Goal: Task Accomplishment & Management: Use online tool/utility

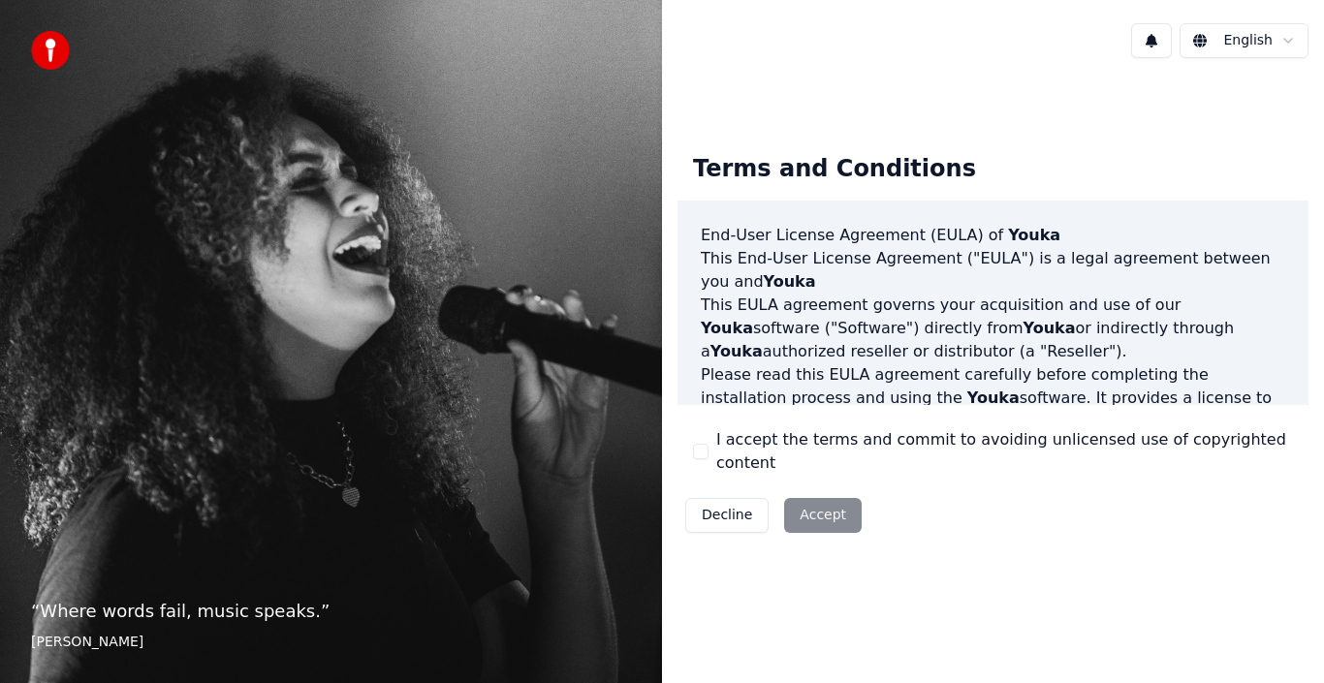
click at [810, 501] on div "Decline Accept" at bounding box center [774, 516] width 192 height 50
click at [700, 455] on button "I accept the terms and commit to avoiding unlicensed use of copyrighted content" at bounding box center [701, 452] width 16 height 16
click at [810, 500] on button "Accept" at bounding box center [823, 515] width 78 height 35
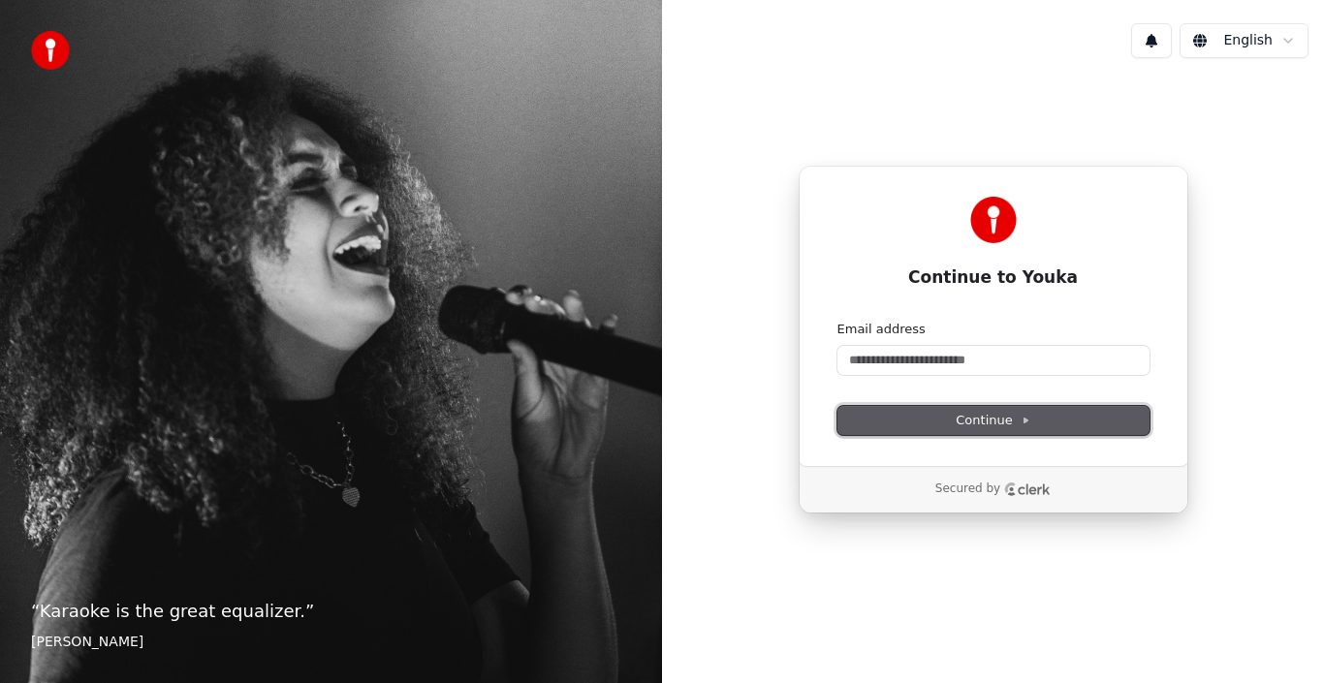
click at [927, 428] on button "Continue" at bounding box center [994, 420] width 312 height 29
click at [950, 404] on form "Email address Continue" at bounding box center [994, 378] width 312 height 114
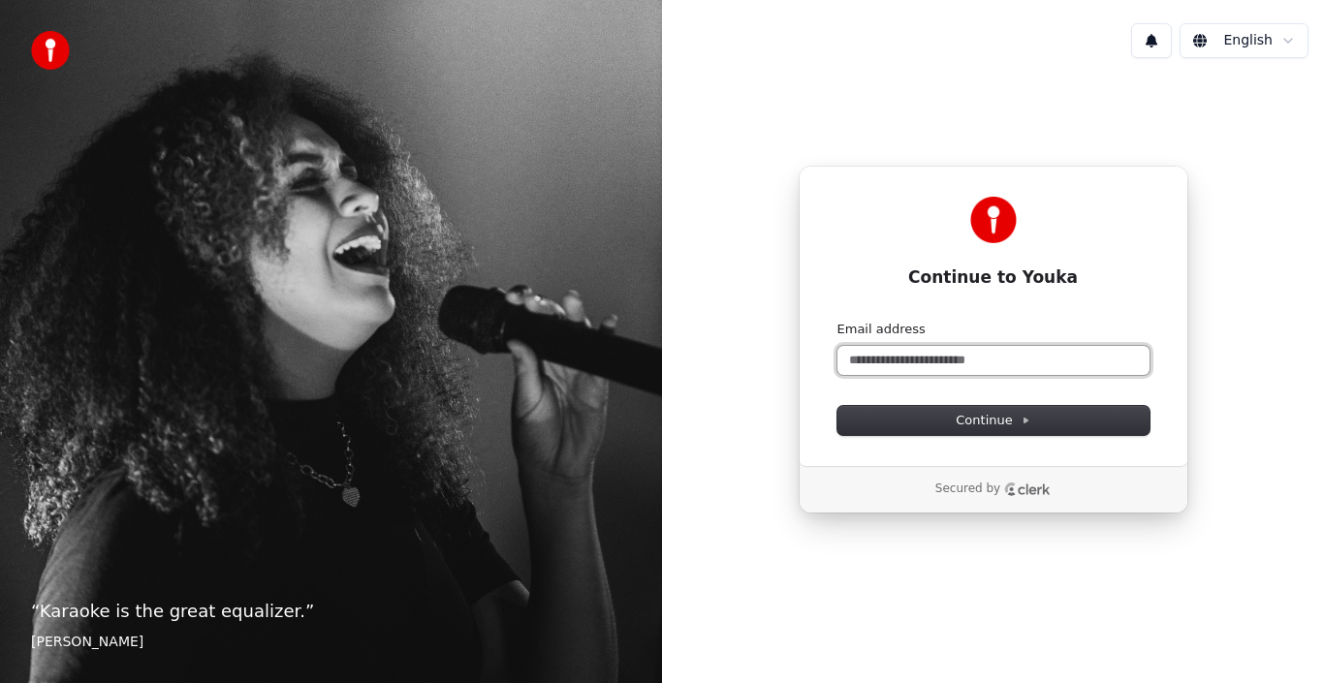
click at [893, 354] on input "Email address" at bounding box center [994, 360] width 312 height 29
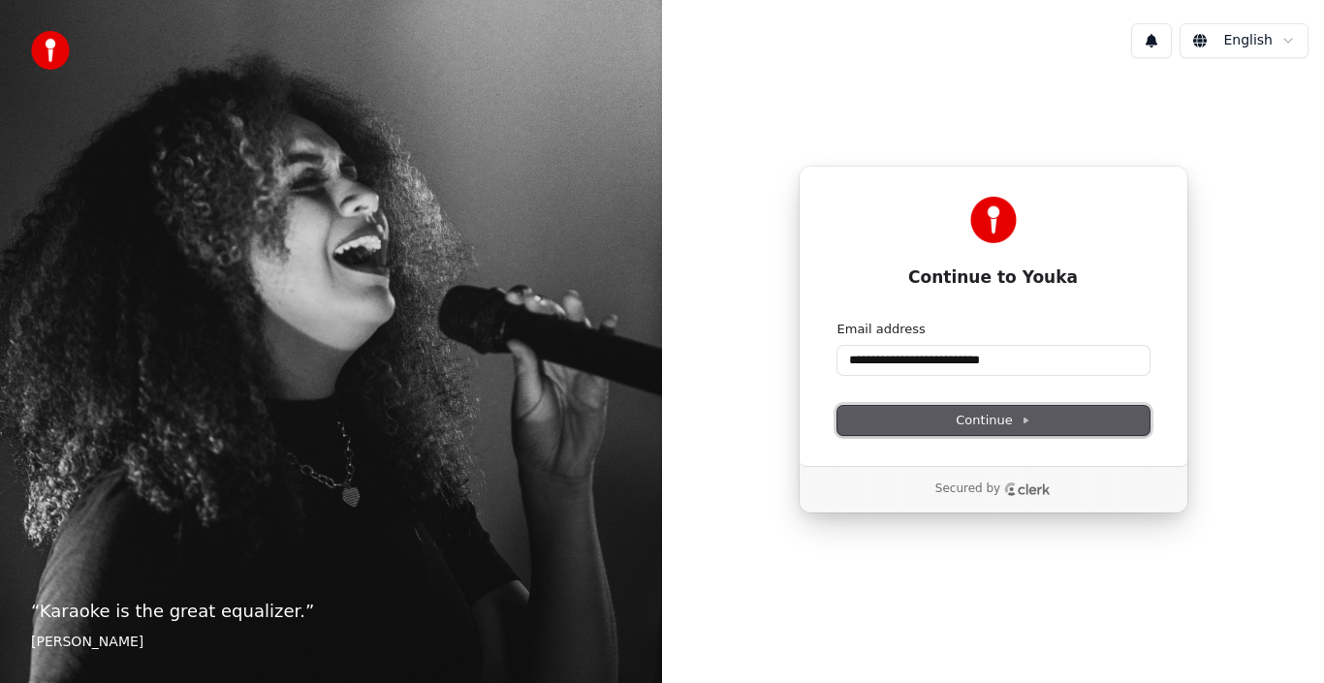
click at [972, 416] on span "Continue" at bounding box center [993, 420] width 74 height 17
type input "**********"
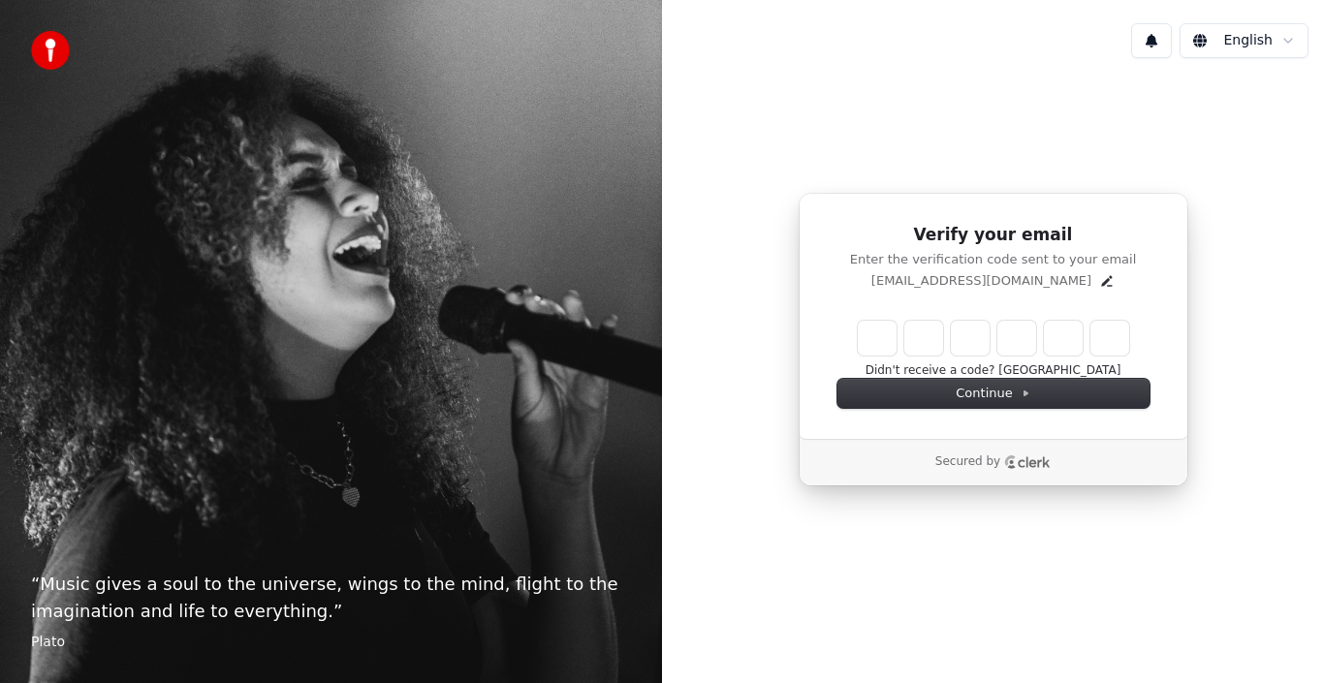
click at [887, 340] on input "Enter verification code" at bounding box center [993, 338] width 271 height 35
type input "******"
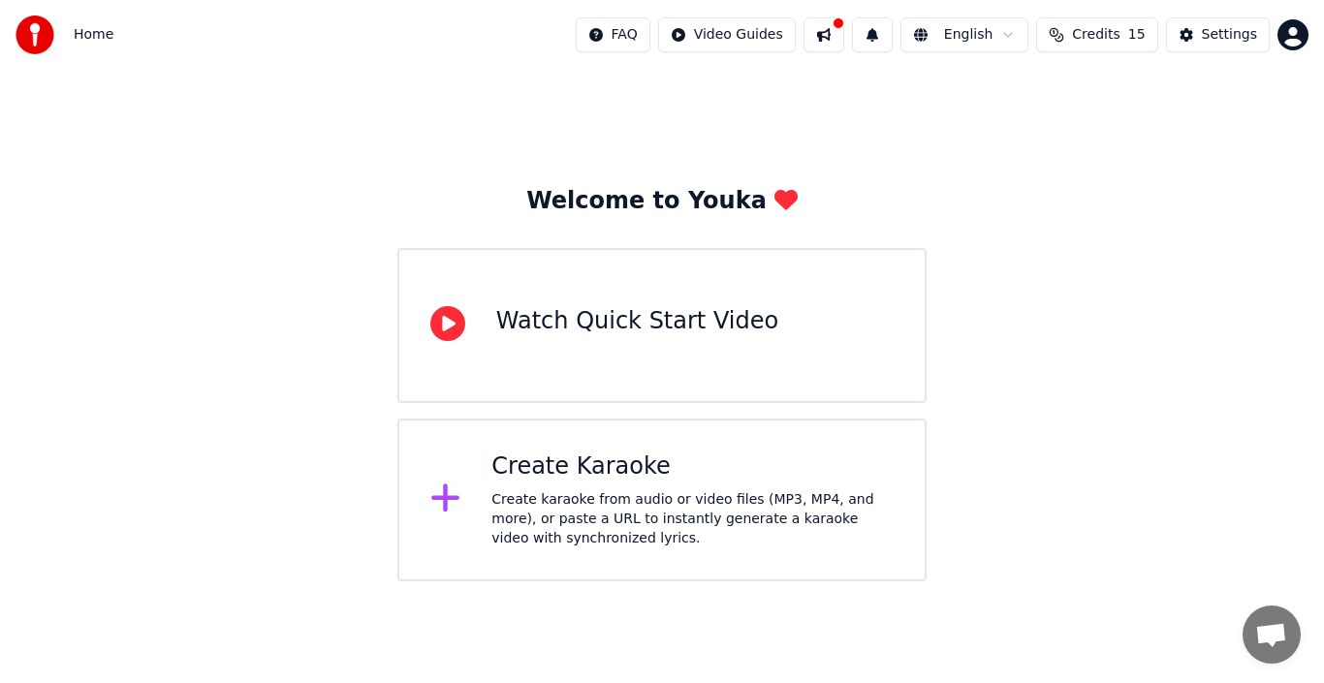
click at [441, 501] on icon at bounding box center [445, 499] width 28 height 28
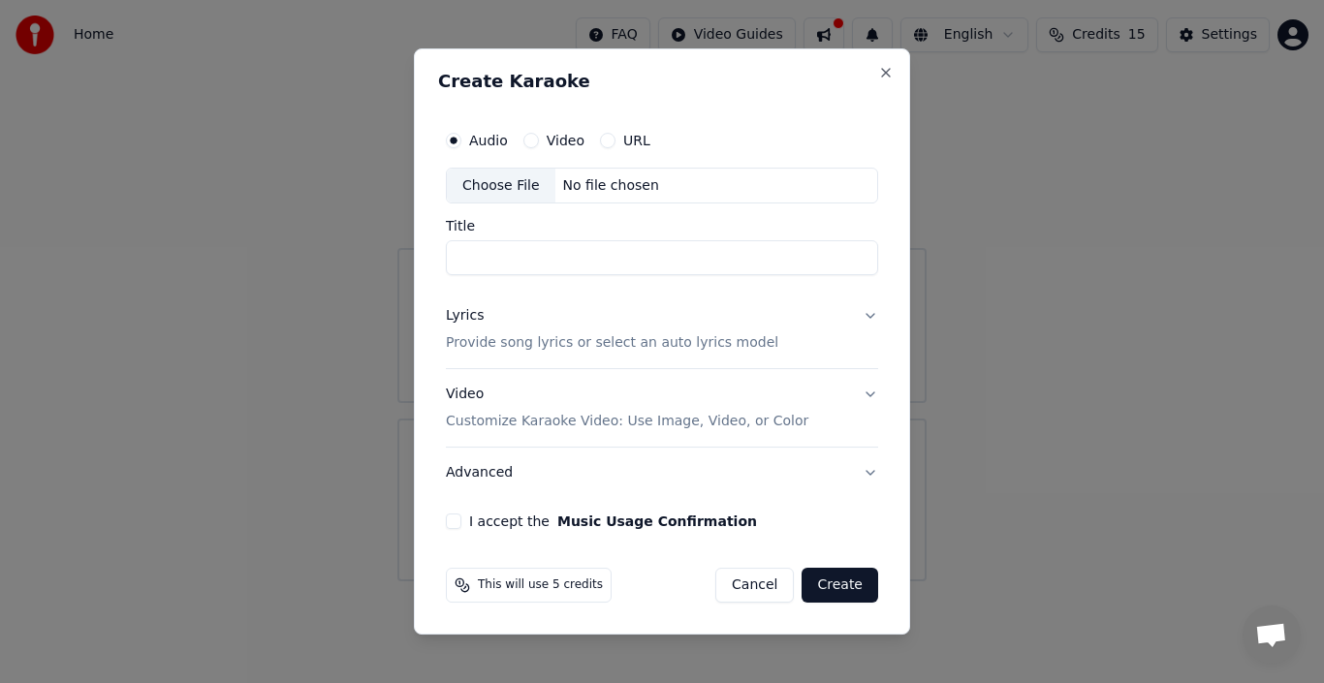
click at [568, 506] on div "Audio Video URL Choose File No file chosen Title Lyrics Provide song lyrics or …" at bounding box center [662, 325] width 448 height 425
click at [513, 178] on div "Choose File" at bounding box center [501, 186] width 109 height 35
type input "**********"
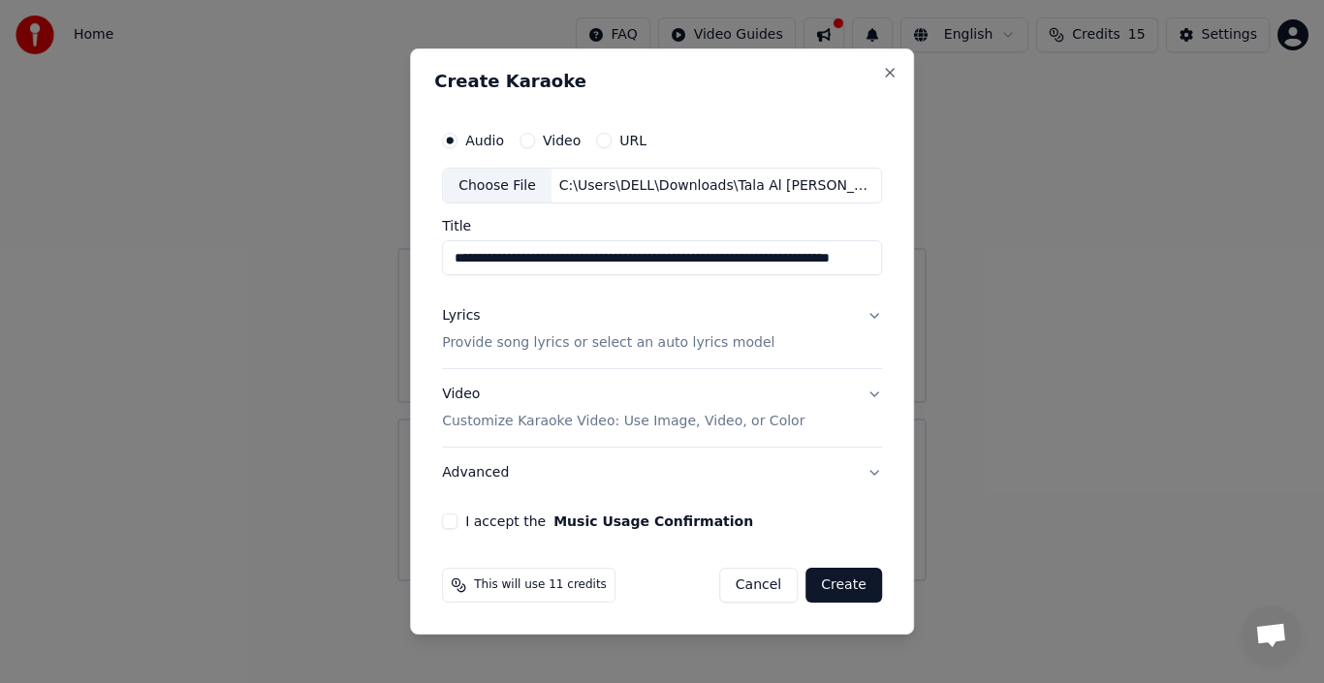
click at [869, 316] on button "Lyrics Provide song lyrics or select an auto lyrics model" at bounding box center [662, 331] width 440 height 78
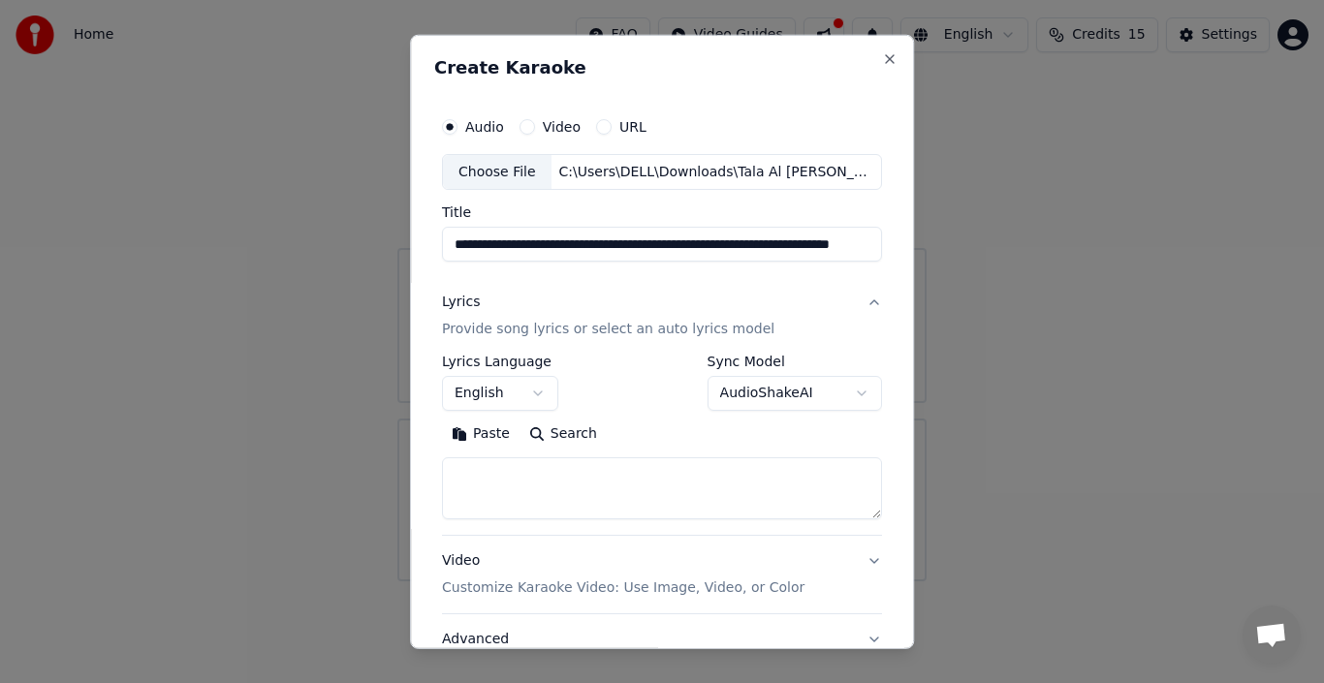
click at [864, 298] on button "Lyrics Provide song lyrics or select an auto lyrics model" at bounding box center [662, 316] width 440 height 78
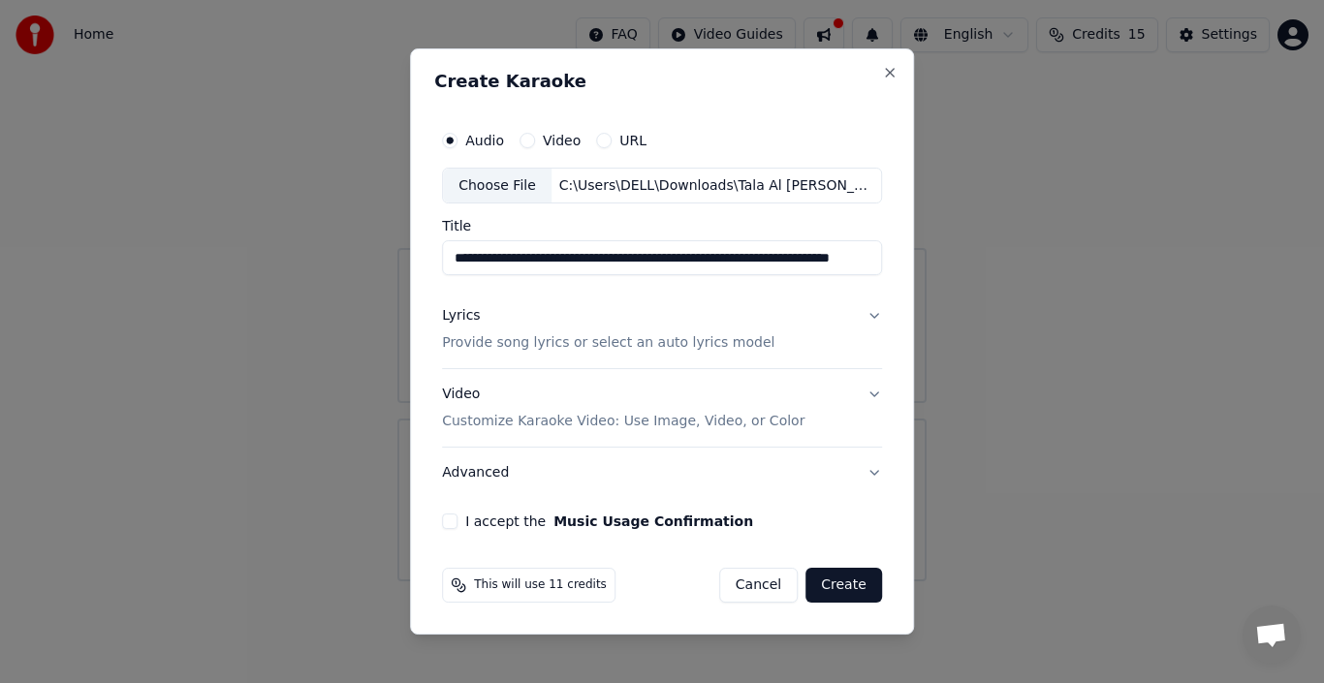
click at [870, 395] on button "Video Customize Karaoke Video: Use Image, Video, or Color" at bounding box center [662, 409] width 440 height 78
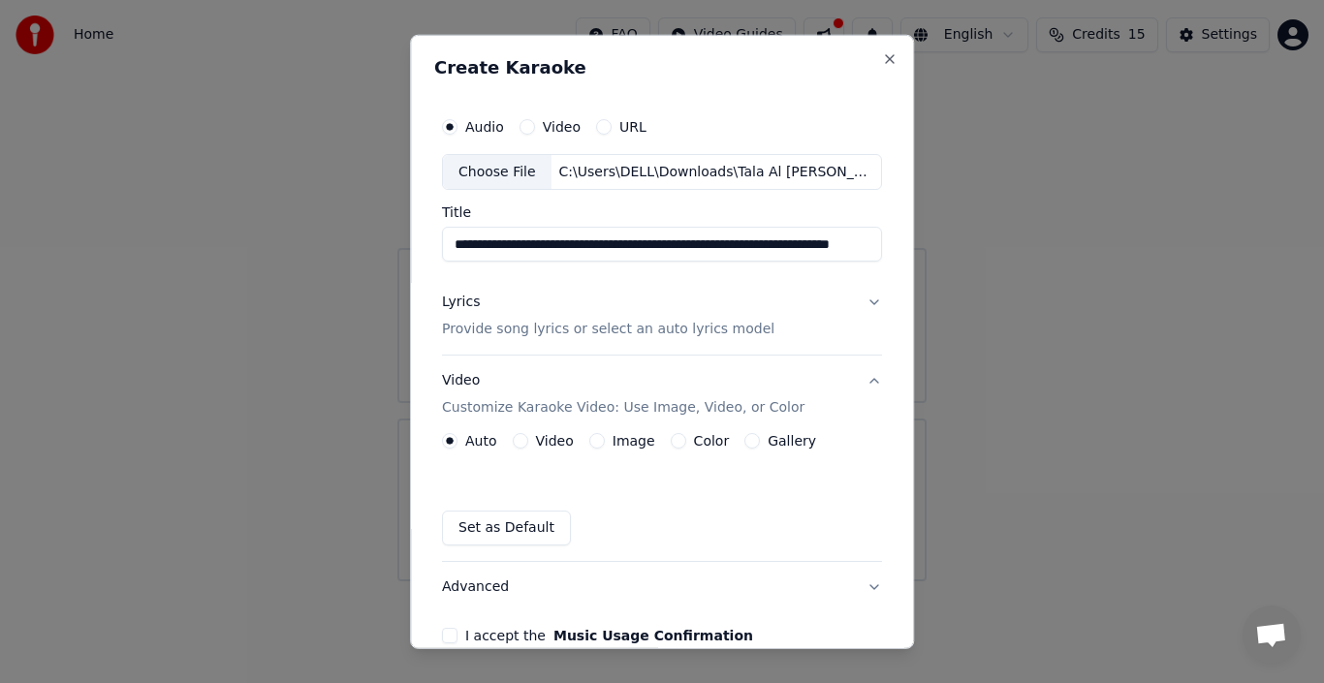
click at [870, 395] on h3 "Video Customize Karaoke Video: Use Image, Video, or Color" at bounding box center [662, 395] width 440 height 78
click at [866, 379] on button "Video Customize Karaoke Video: Use Image, Video, or Color" at bounding box center [662, 395] width 440 height 78
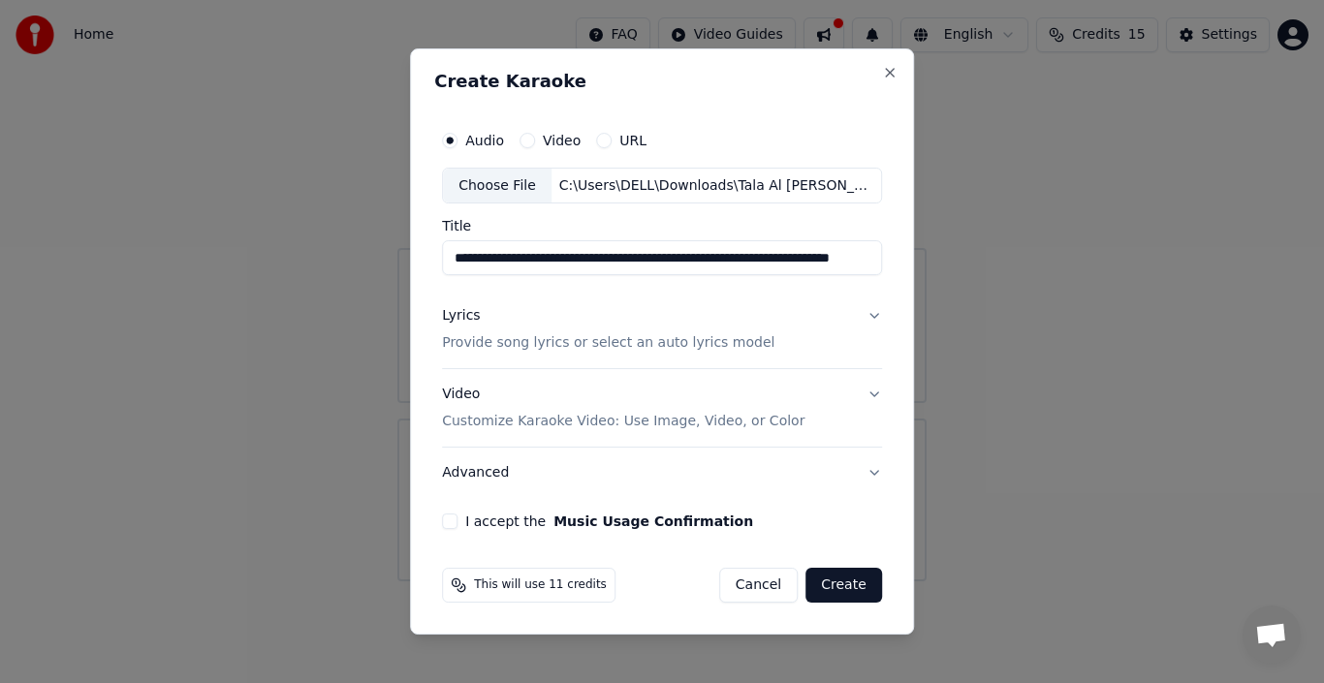
click at [463, 517] on div "I accept the Music Usage Confirmation" at bounding box center [662, 522] width 440 height 16
click at [456, 519] on button "I accept the Music Usage Confirmation" at bounding box center [450, 522] width 16 height 16
click at [853, 582] on button "Create" at bounding box center [844, 585] width 77 height 35
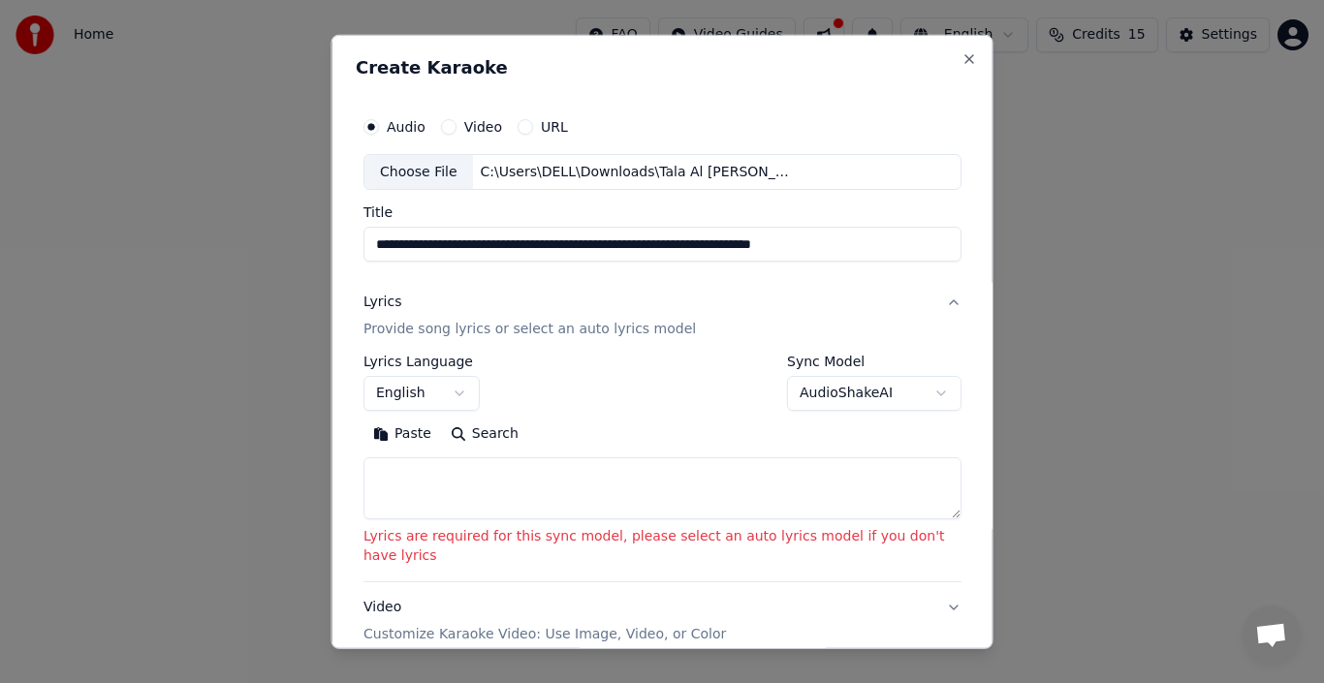
click at [920, 393] on button "AudioShakeAI" at bounding box center [874, 393] width 175 height 35
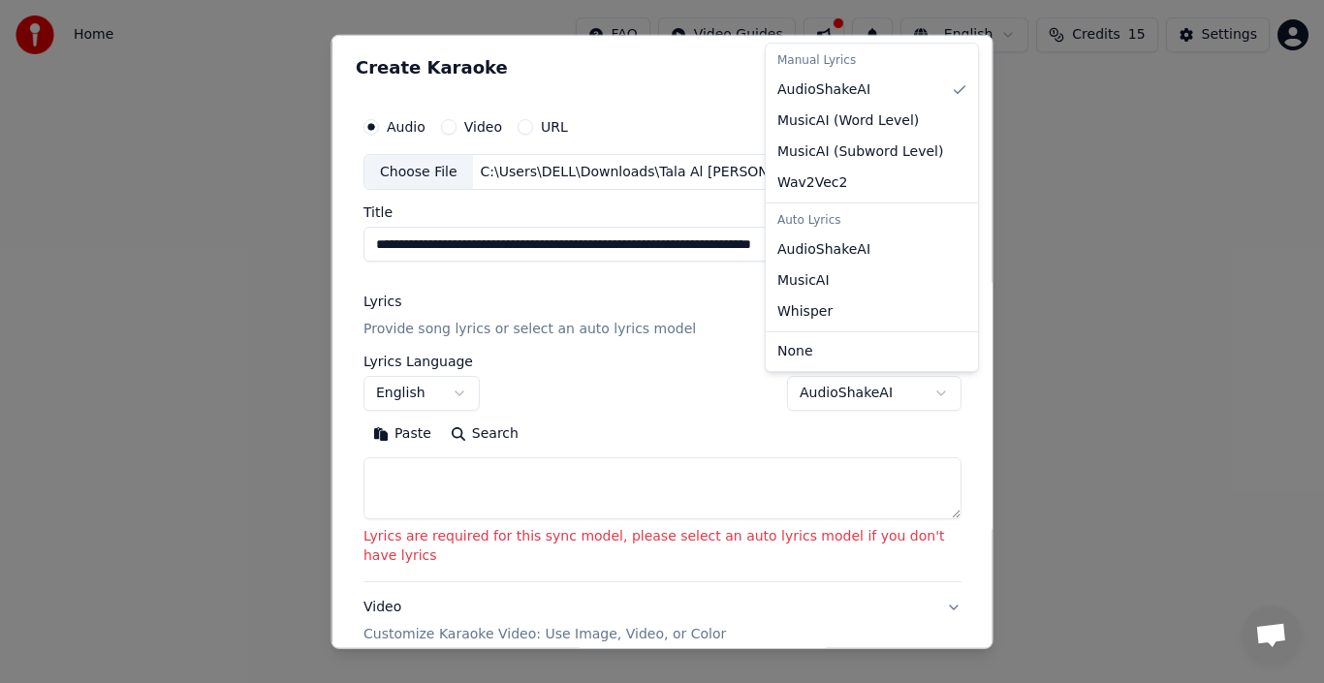
click at [831, 221] on div "Auto Lyrics" at bounding box center [872, 220] width 205 height 27
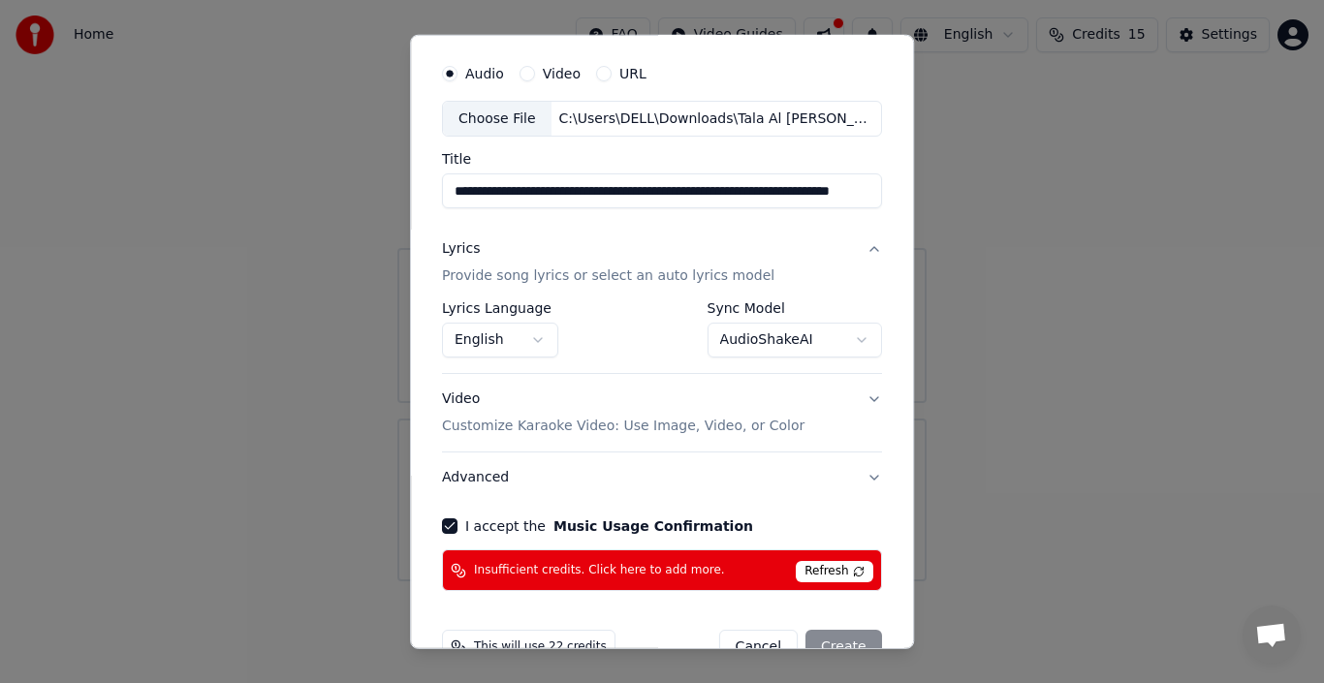
scroll to position [100, 0]
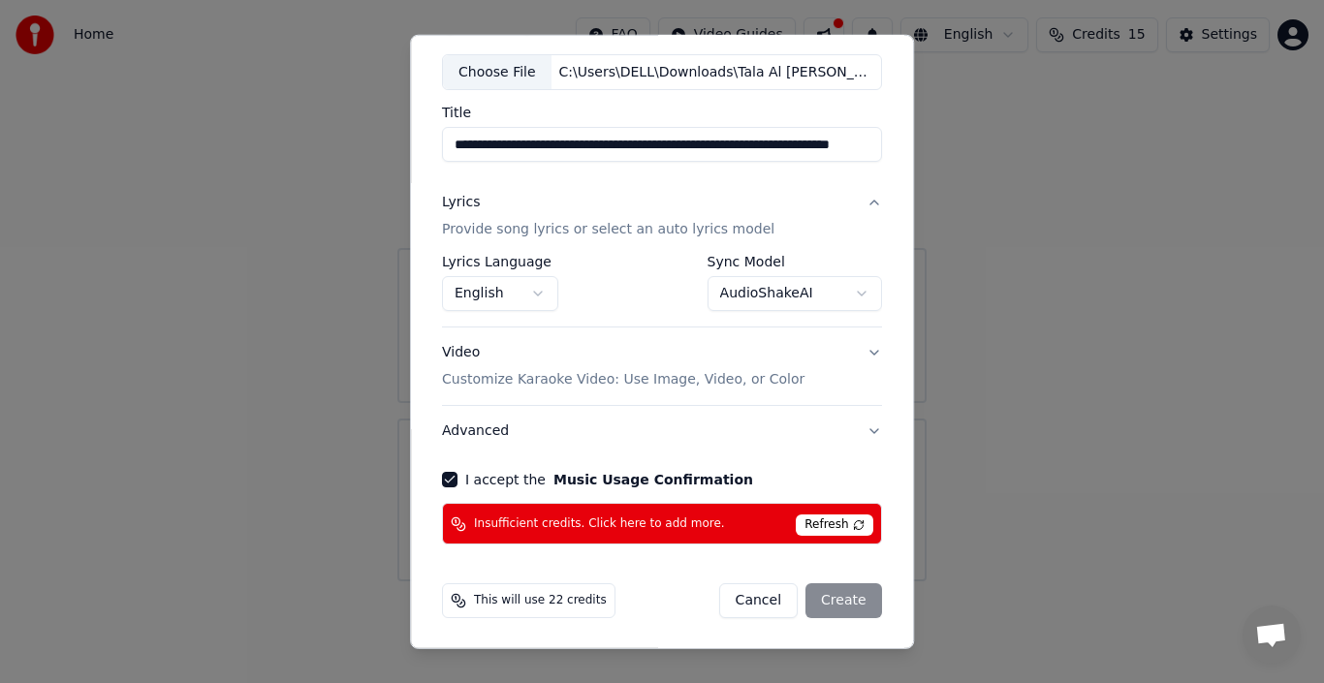
click at [827, 593] on div "Cancel Create" at bounding box center [800, 601] width 163 height 35
click at [831, 520] on span "Refresh" at bounding box center [834, 525] width 77 height 21
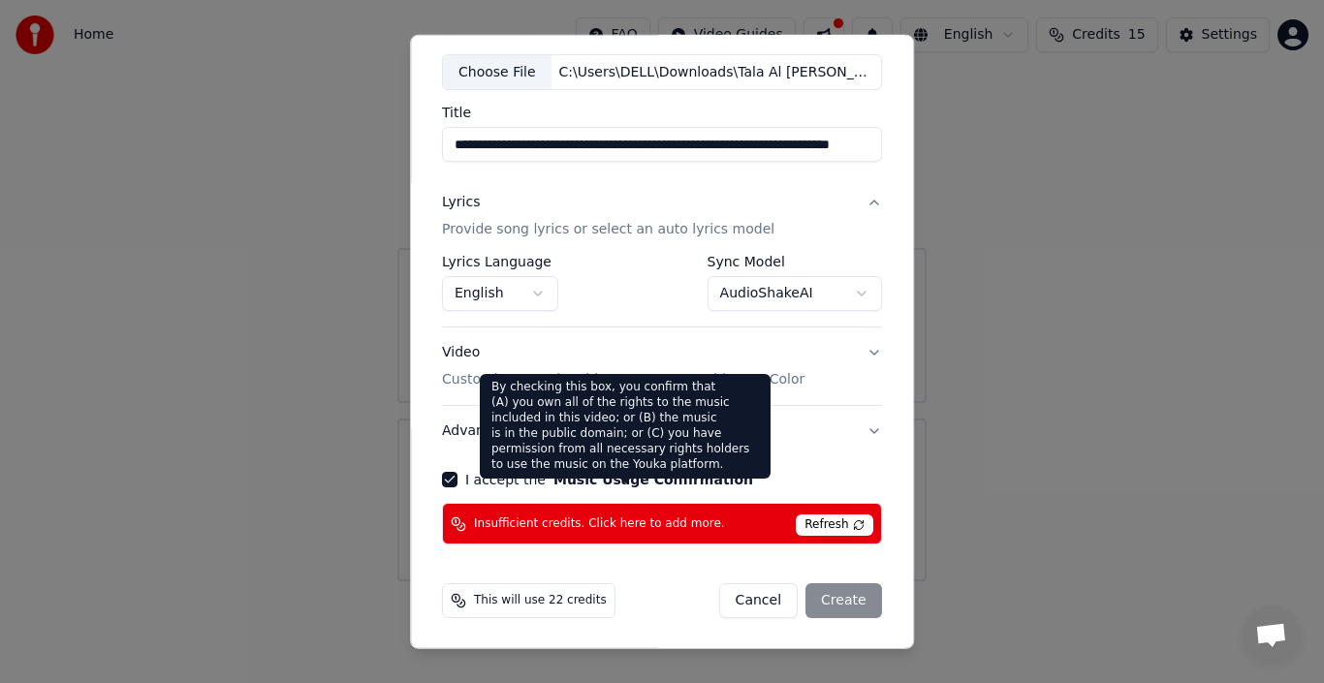
click at [554, 487] on button "Music Usage Confirmation" at bounding box center [654, 480] width 200 height 14
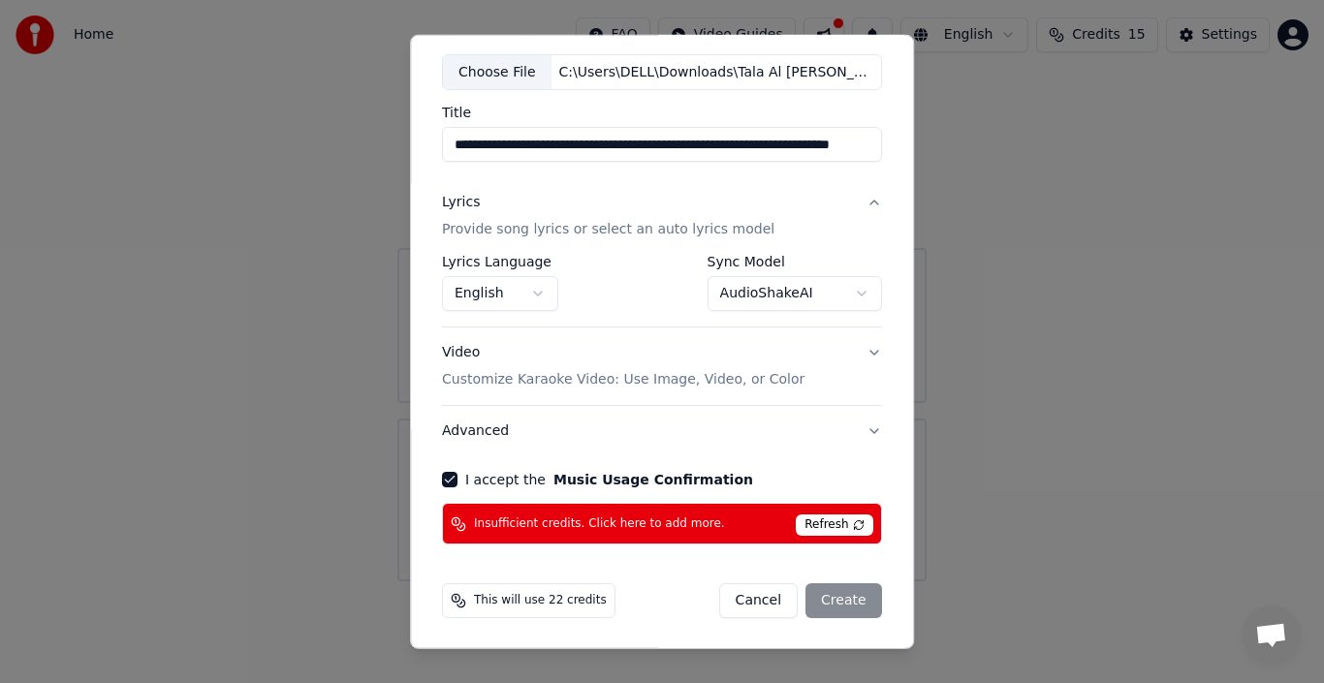
click at [835, 523] on span "Refresh" at bounding box center [834, 525] width 77 height 21
click at [829, 608] on div "Cancel Create" at bounding box center [800, 601] width 163 height 35
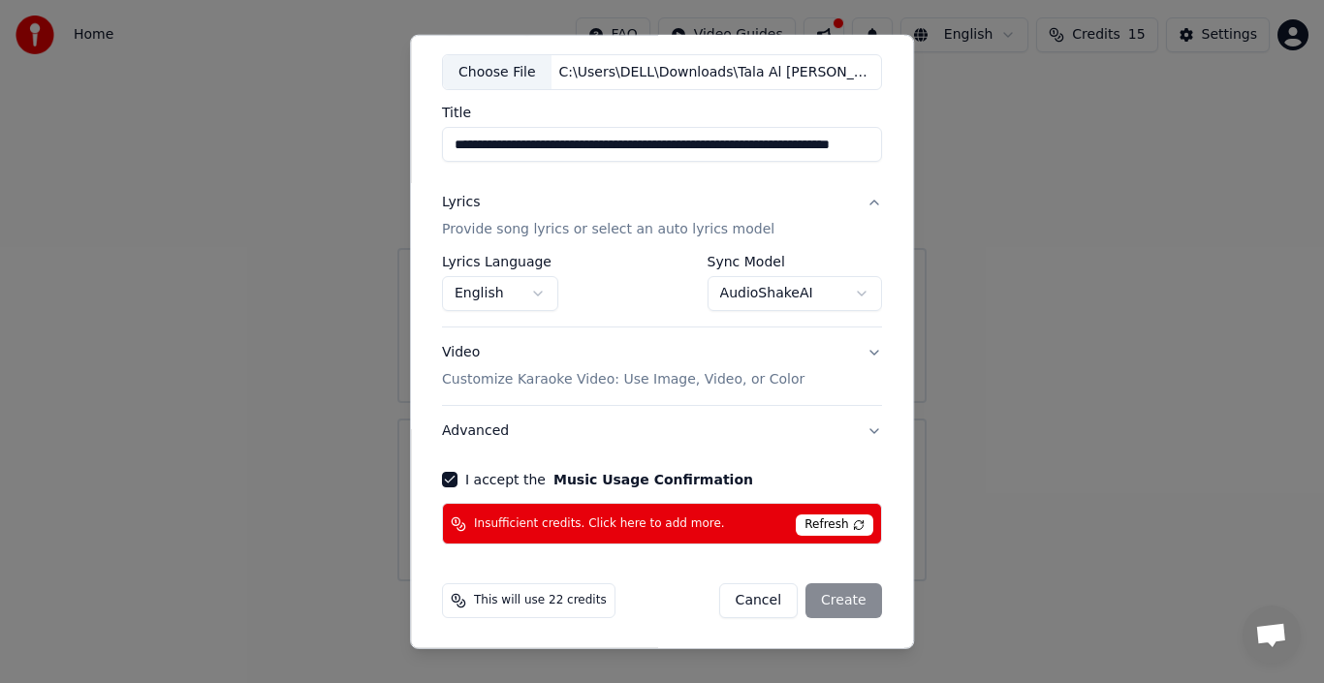
click at [825, 520] on span "Refresh" at bounding box center [834, 525] width 77 height 21
click at [585, 532] on div "Insufficient credits. Click here to add more. Refresh" at bounding box center [662, 524] width 440 height 42
click at [584, 532] on div "Insufficient credits. Click here to add more. Refresh" at bounding box center [662, 524] width 440 height 42
click at [584, 533] on div "Insufficient credits. Click here to add more. Refresh" at bounding box center [662, 524] width 440 height 42
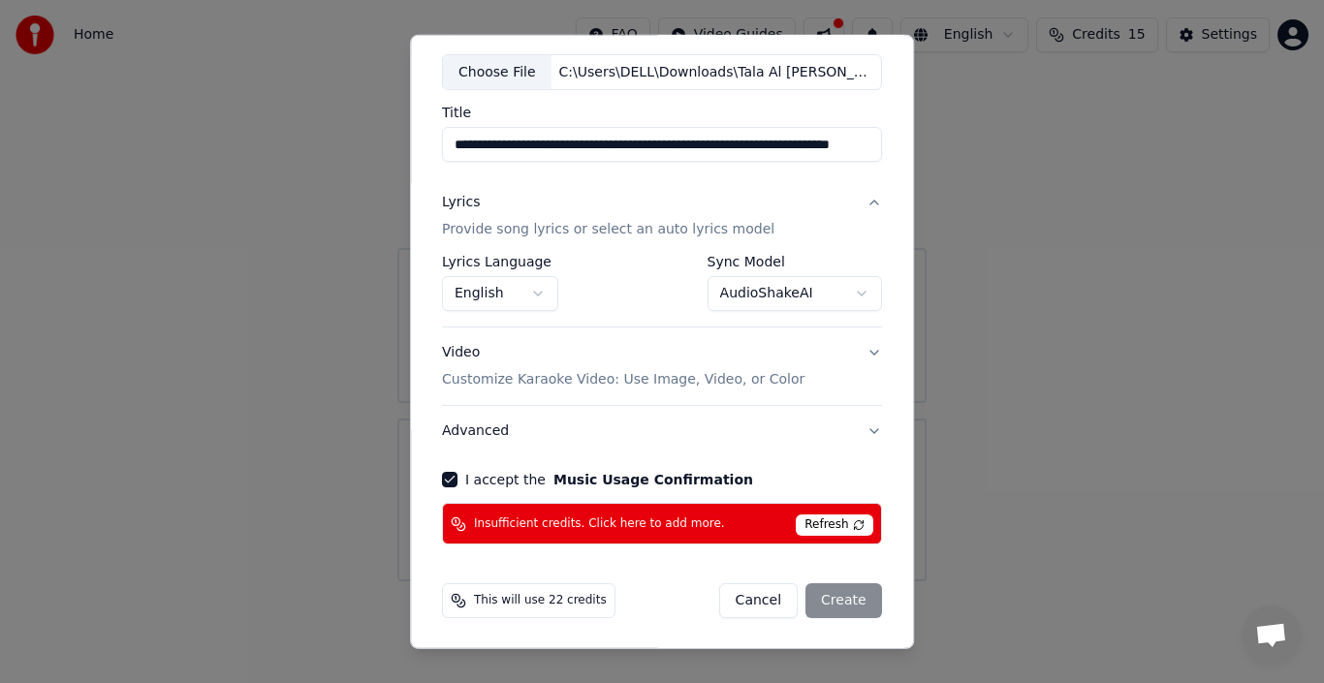
click at [842, 599] on div "Cancel Create" at bounding box center [800, 601] width 163 height 35
click at [772, 596] on button "Cancel" at bounding box center [758, 601] width 79 height 35
select select "**********"
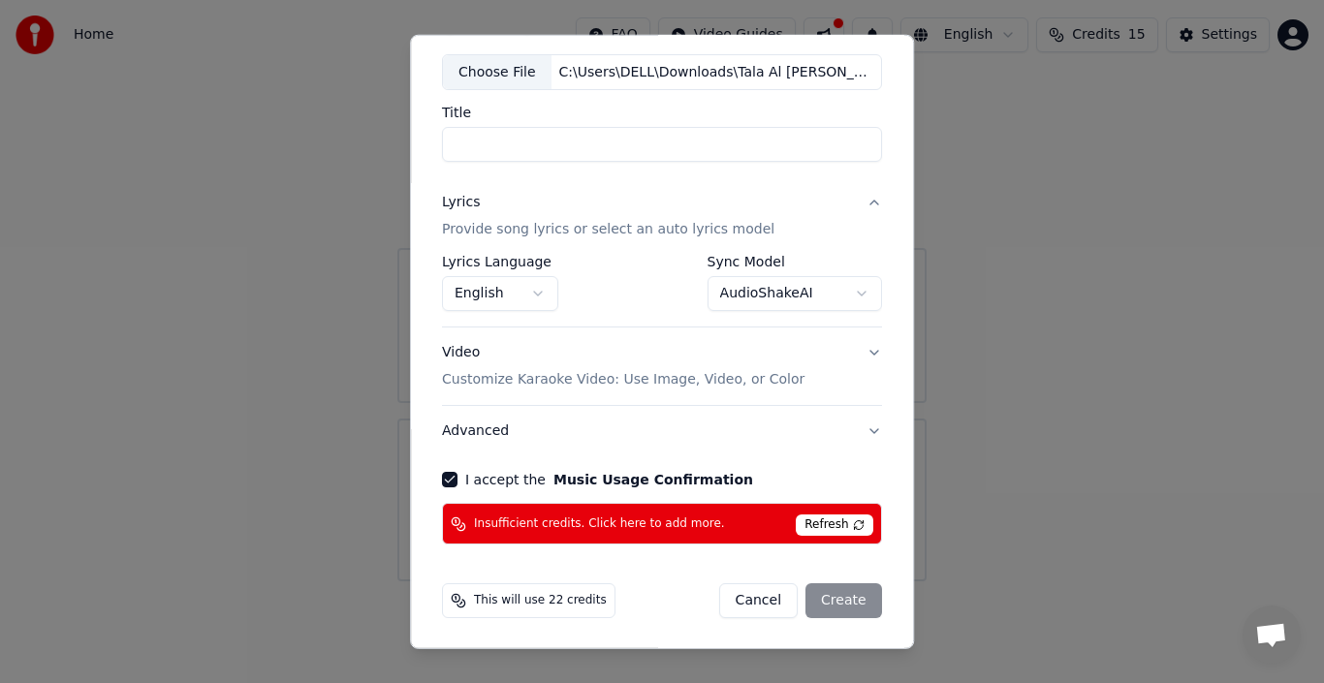
select select
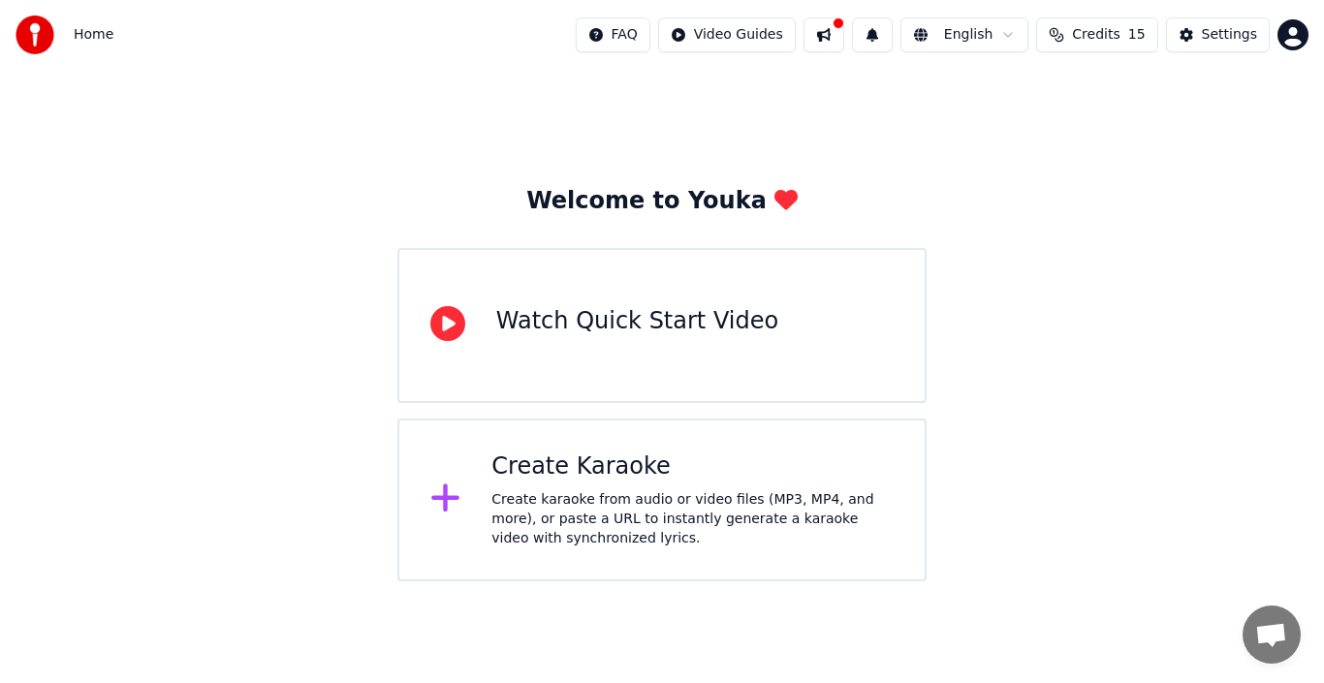
click at [445, 535] on div "Create Karaoke Create karaoke from audio or video files (MP3, MP4, and more), o…" at bounding box center [661, 500] width 529 height 163
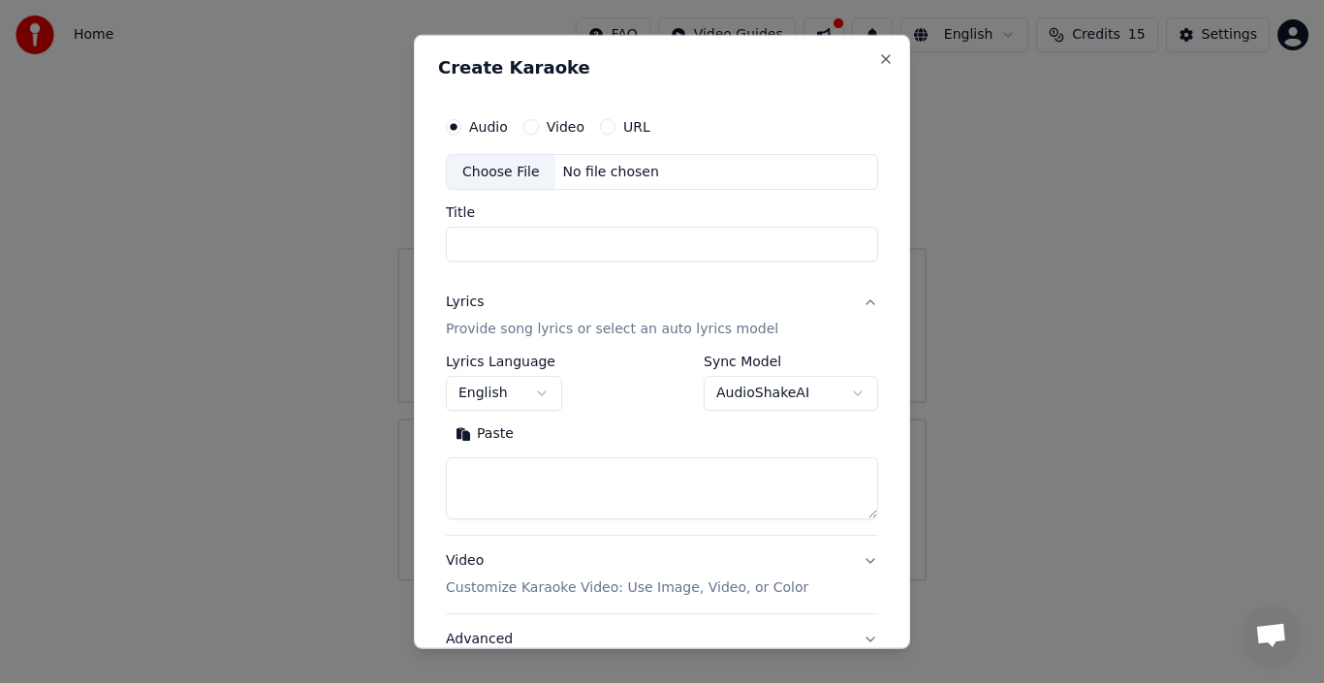
click at [506, 176] on div "Choose File" at bounding box center [501, 171] width 109 height 35
type input "**********"
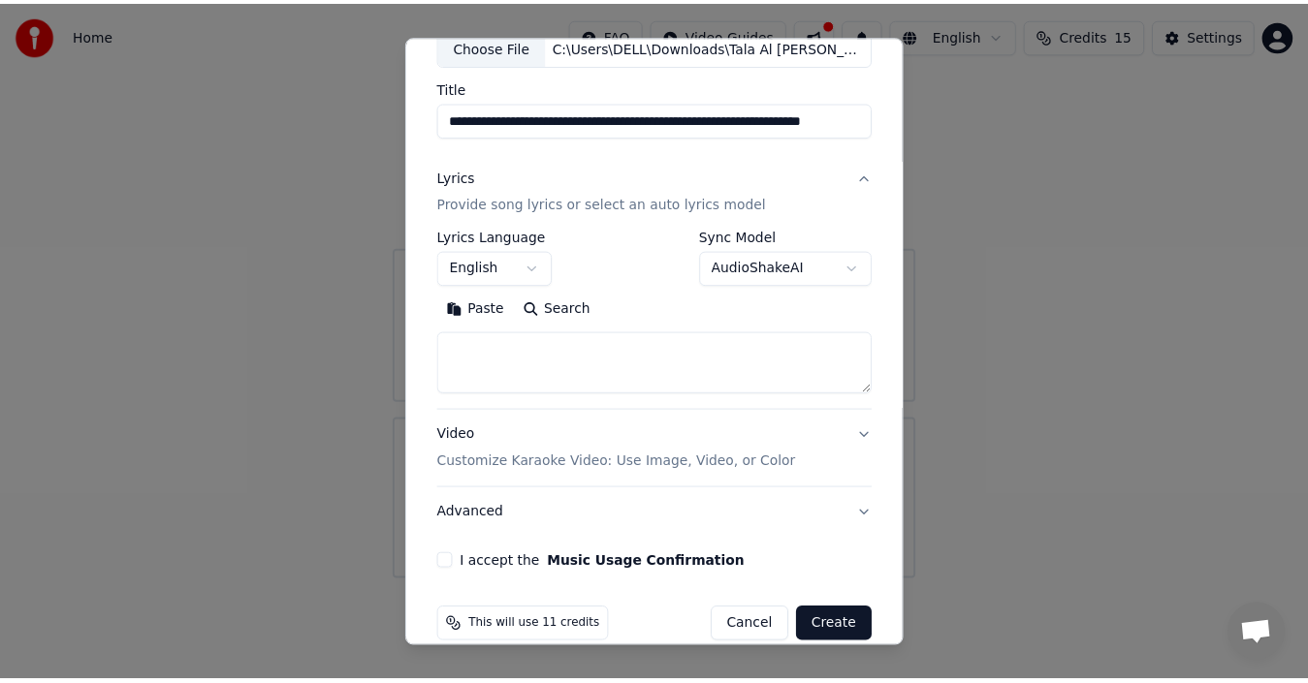
scroll to position [152, 0]
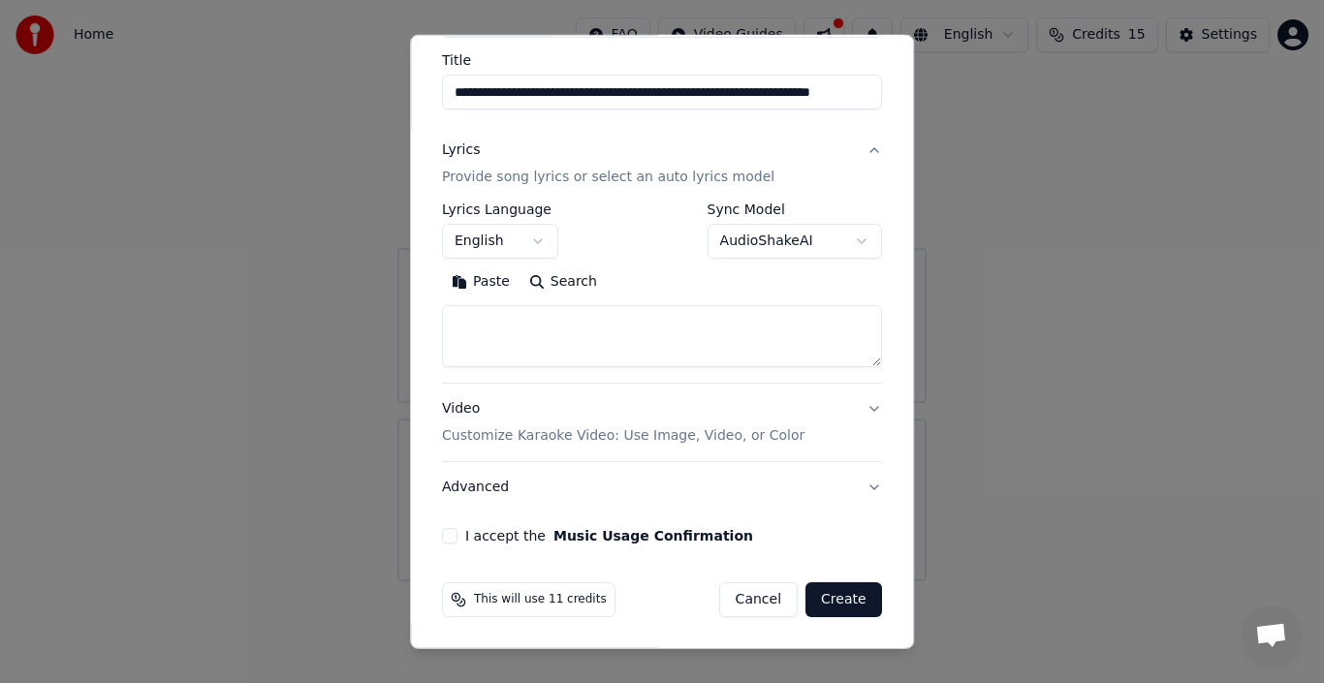
click at [816, 598] on button "Create" at bounding box center [844, 600] width 77 height 35
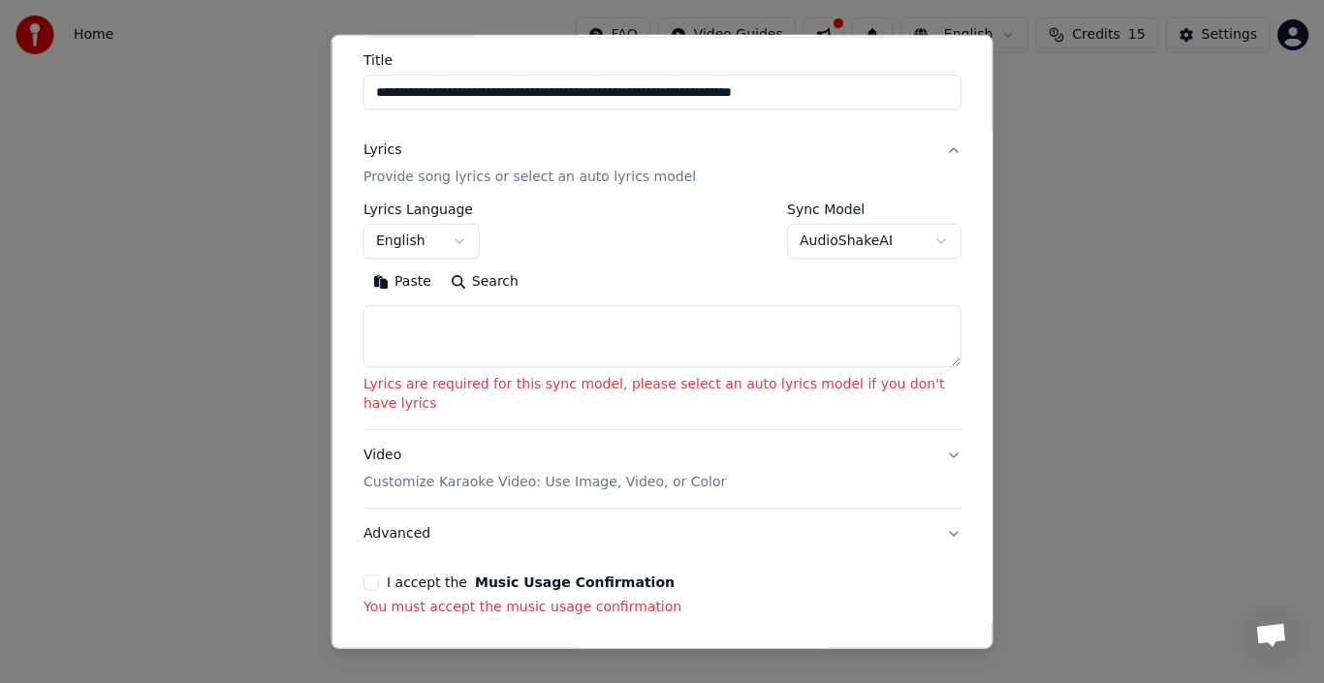
click at [397, 277] on button "Paste" at bounding box center [403, 282] width 78 height 31
type textarea "**********"
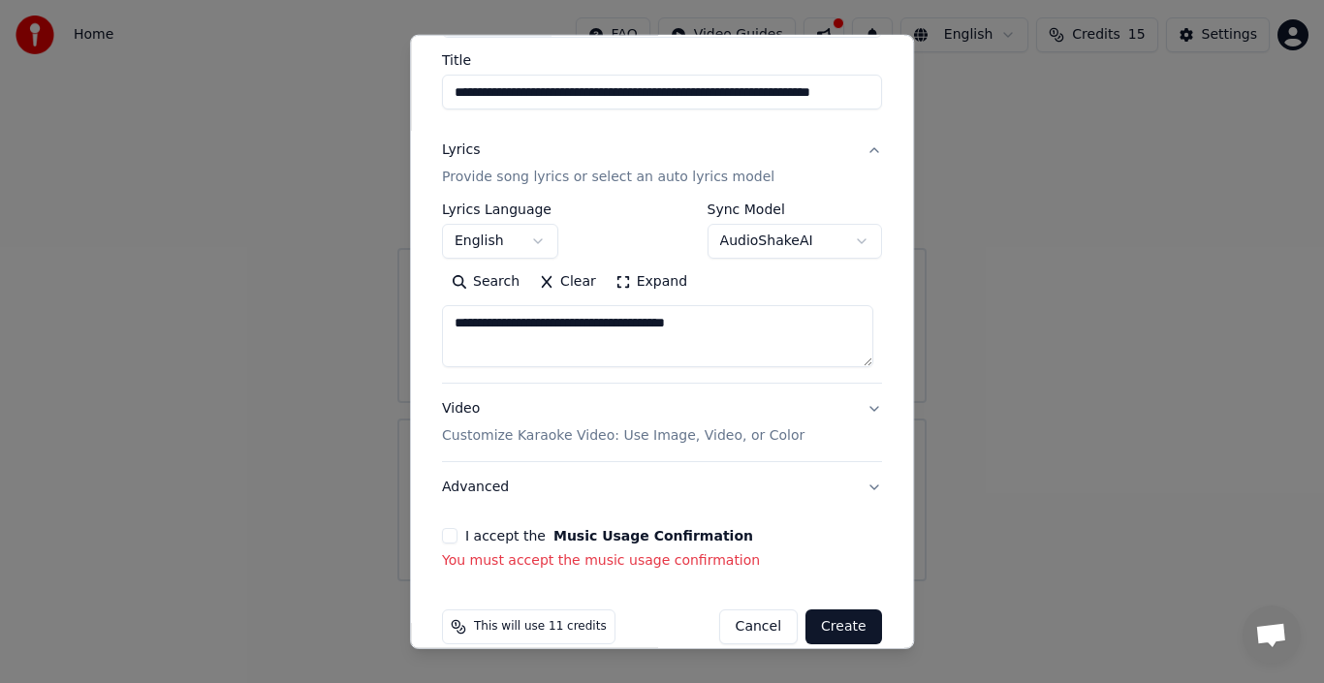
click at [513, 537] on label "I accept the Music Usage Confirmation" at bounding box center [609, 536] width 288 height 14
click at [458, 537] on button "I accept the Music Usage Confirmation" at bounding box center [450, 536] width 16 height 16
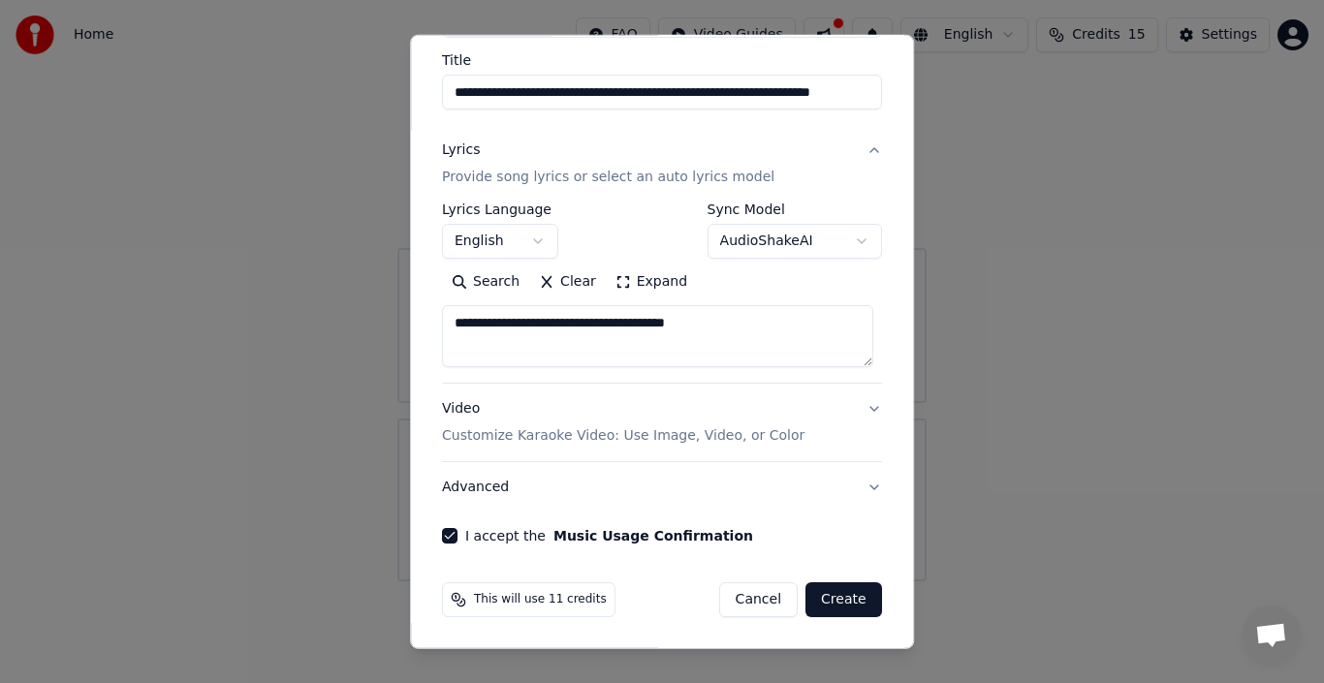
click at [841, 594] on button "Create" at bounding box center [844, 600] width 77 height 35
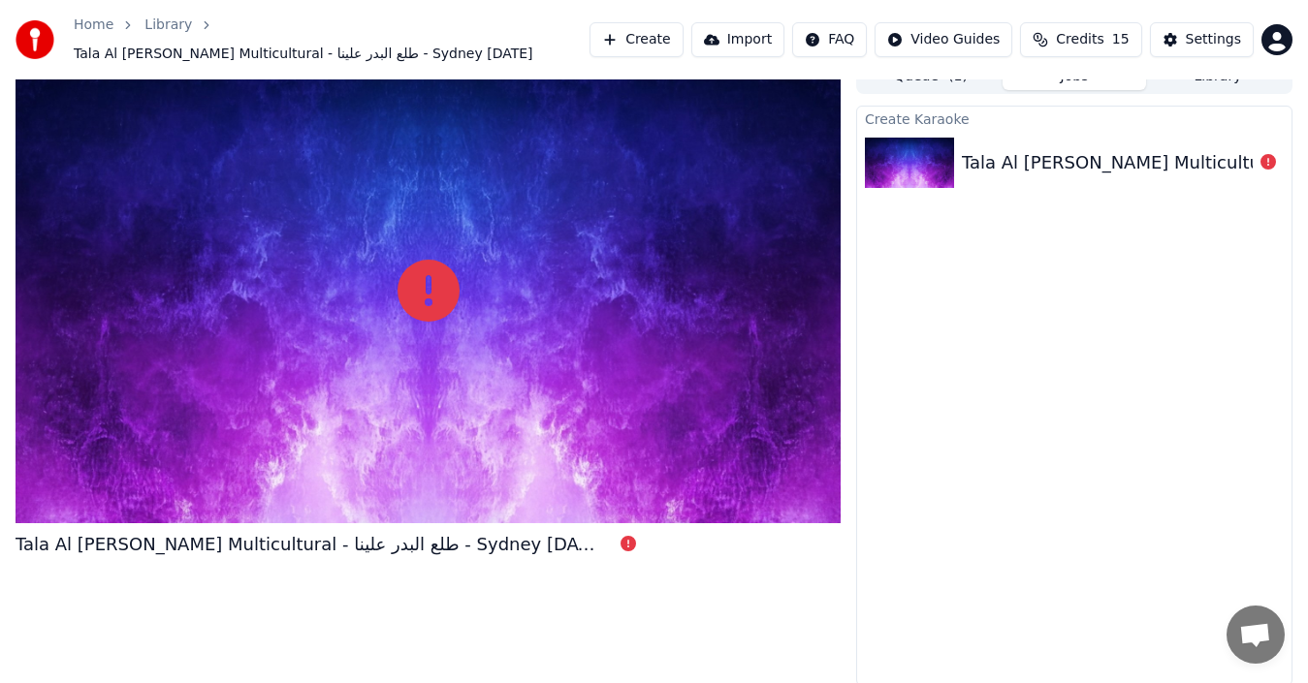
scroll to position [1, 0]
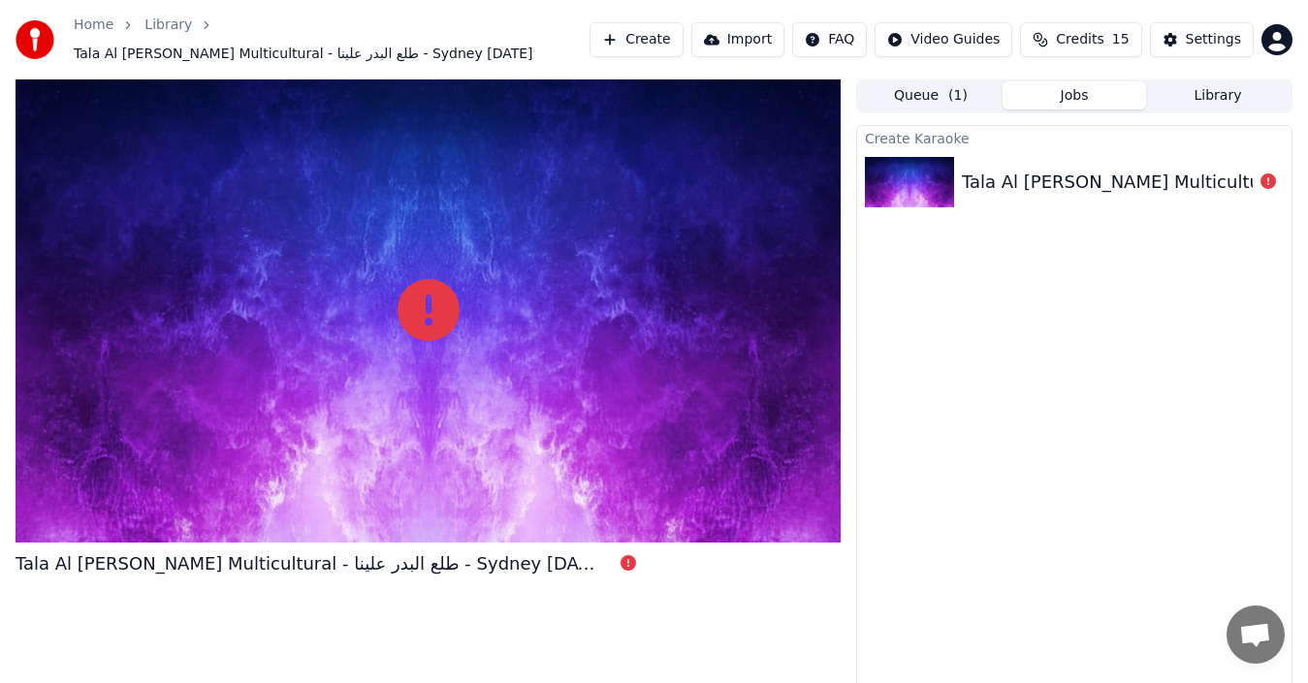
click at [634, 35] on button "Create" at bounding box center [636, 39] width 94 height 35
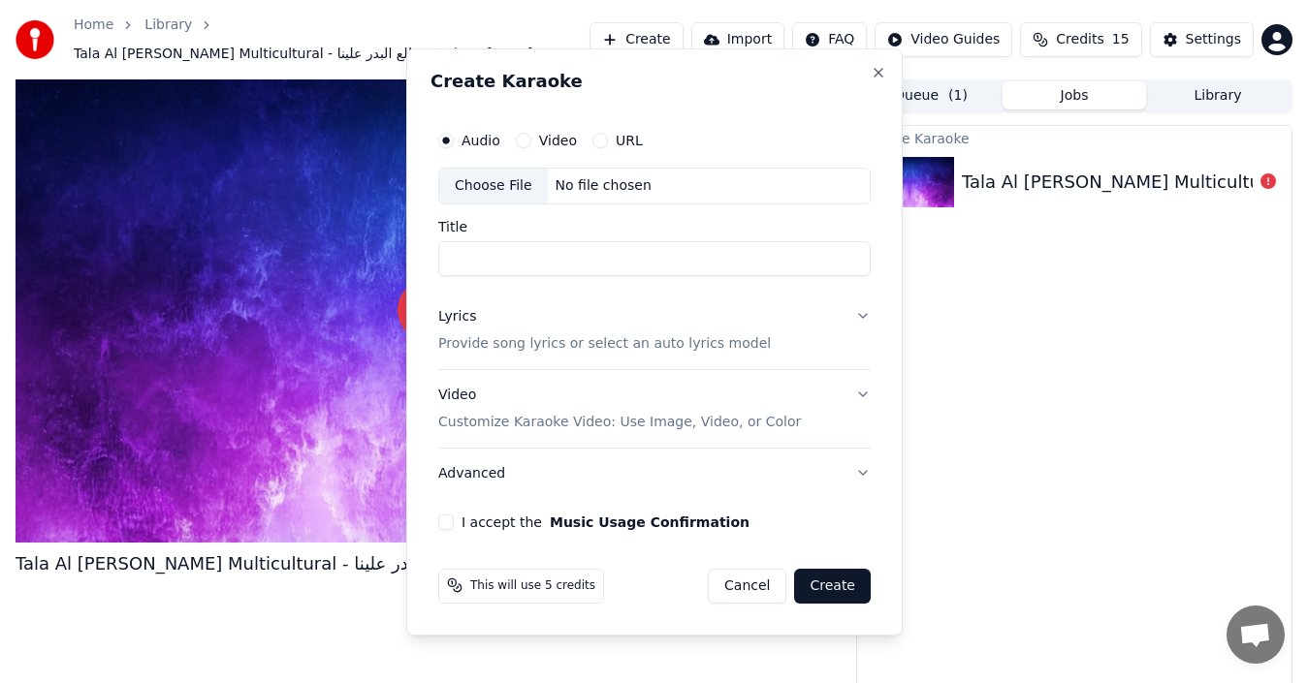
drag, startPoint x: 634, startPoint y: 35, endPoint x: 757, endPoint y: 43, distance: 123.4
click at [757, 43] on html "Home Library Tala Al [PERSON_NAME] Multicultural - طلع البدر علينا - [GEOGRAPHI…" at bounding box center [654, 340] width 1308 height 683
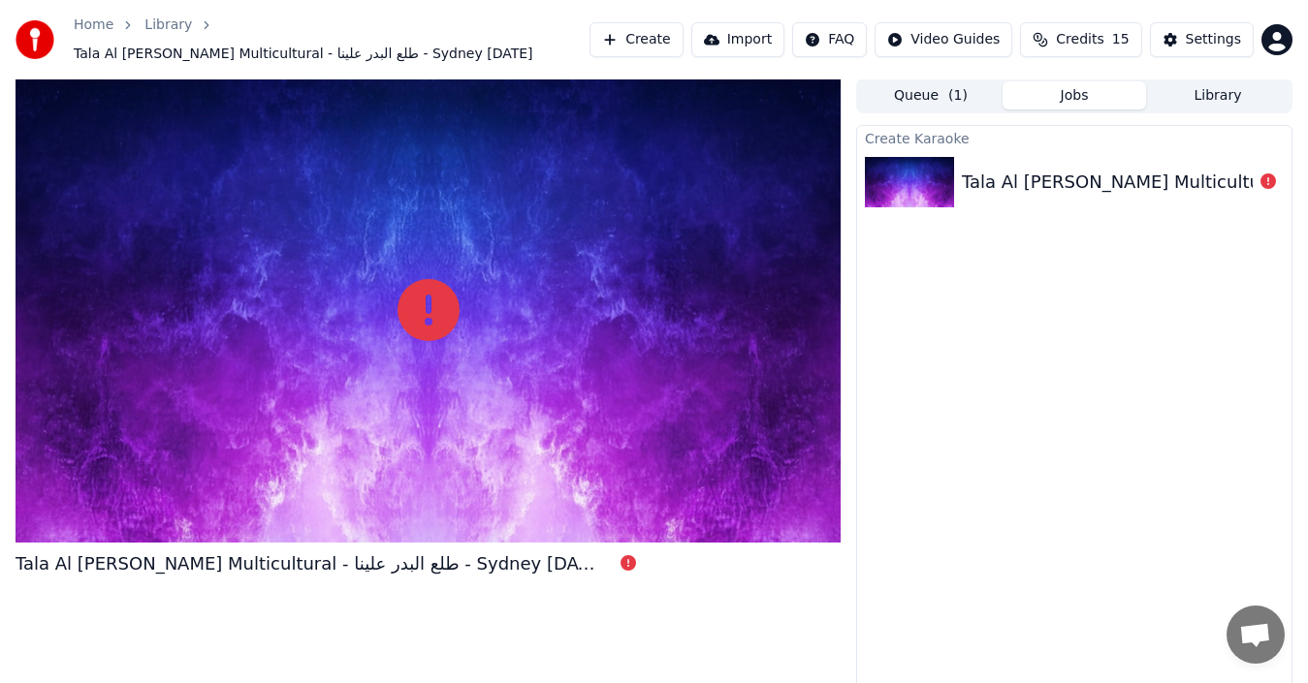
click at [757, 43] on button "Import" at bounding box center [737, 39] width 93 height 35
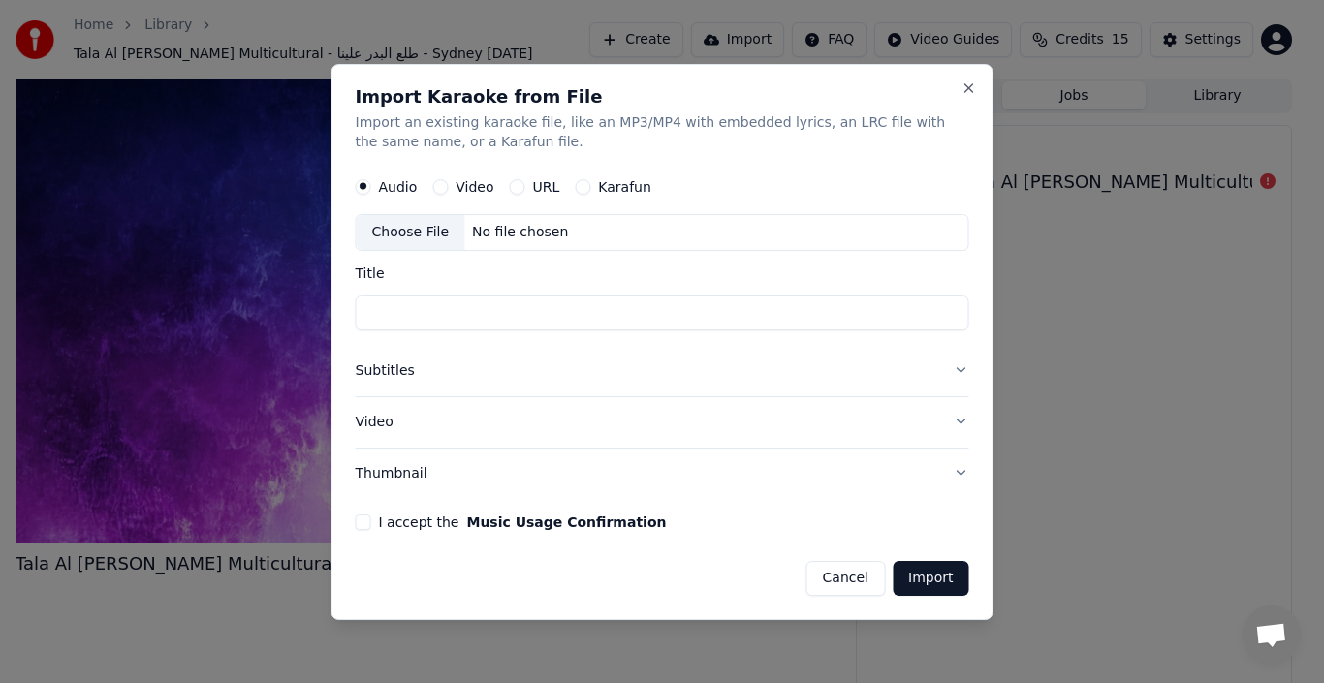
click at [969, 98] on h2 "Import Karaoke from File" at bounding box center [663, 96] width 614 height 17
click at [968, 81] on button "Close" at bounding box center [970, 88] width 16 height 16
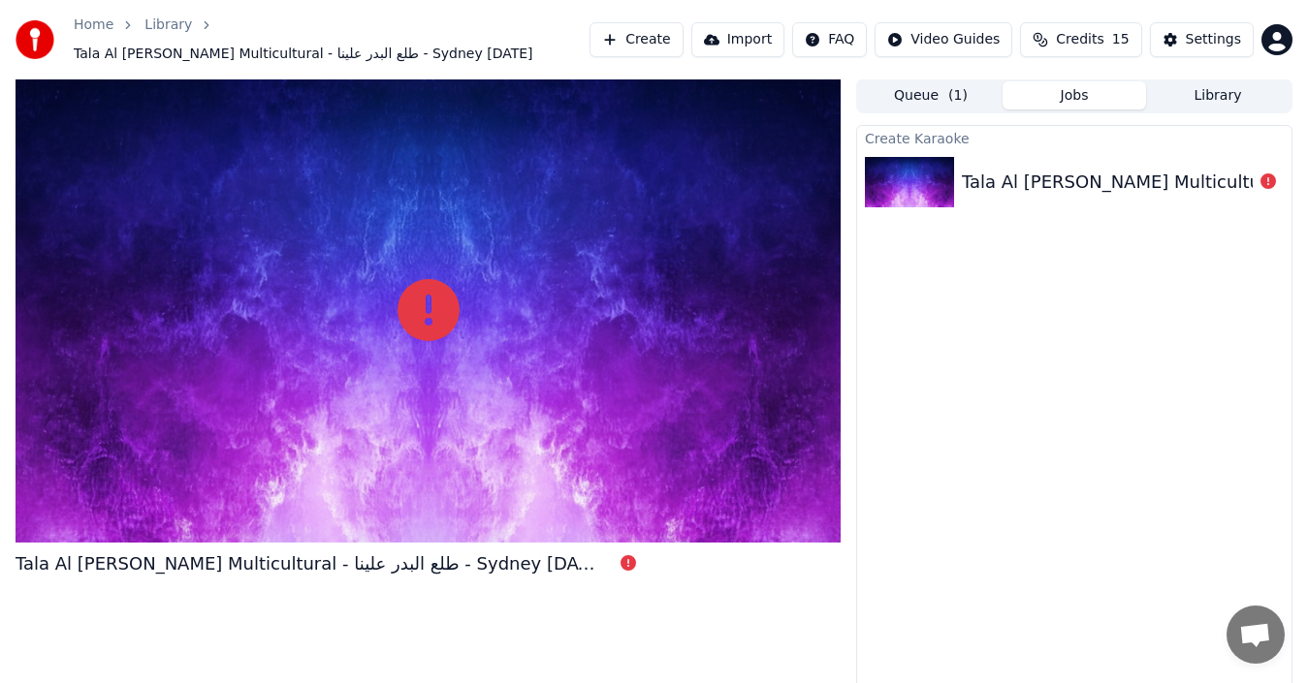
click at [934, 94] on button "Queue ( 1 )" at bounding box center [930, 95] width 143 height 28
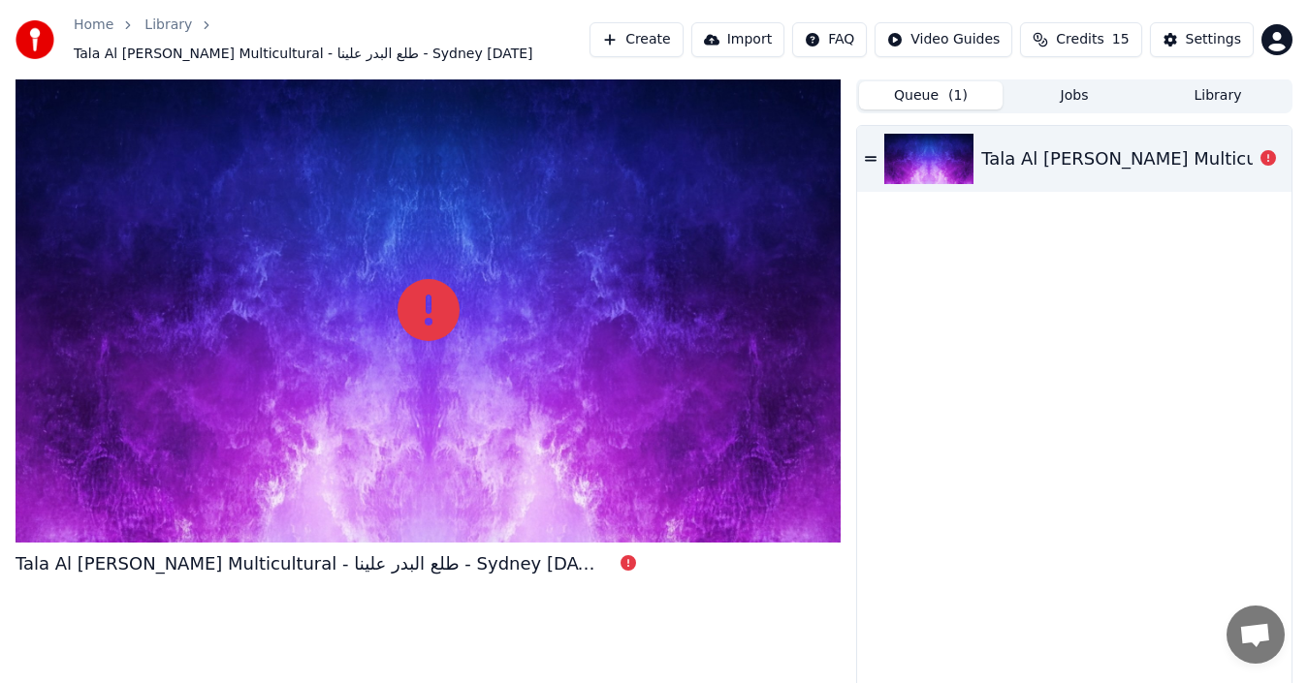
click at [956, 150] on img at bounding box center [928, 159] width 89 height 50
click at [866, 158] on icon at bounding box center [871, 159] width 12 height 14
click at [865, 158] on icon at bounding box center [871, 159] width 12 height 14
click at [1106, 167] on div "Tala Al [PERSON_NAME] Multicultural - طلع البدر علينا - Sydney [DATE]" at bounding box center [1276, 158] width 590 height 27
click at [1246, 158] on div "Tala Al [PERSON_NAME] Multicultural - طلع البدر علينا - Sydney [DATE]" at bounding box center [1276, 158] width 590 height 27
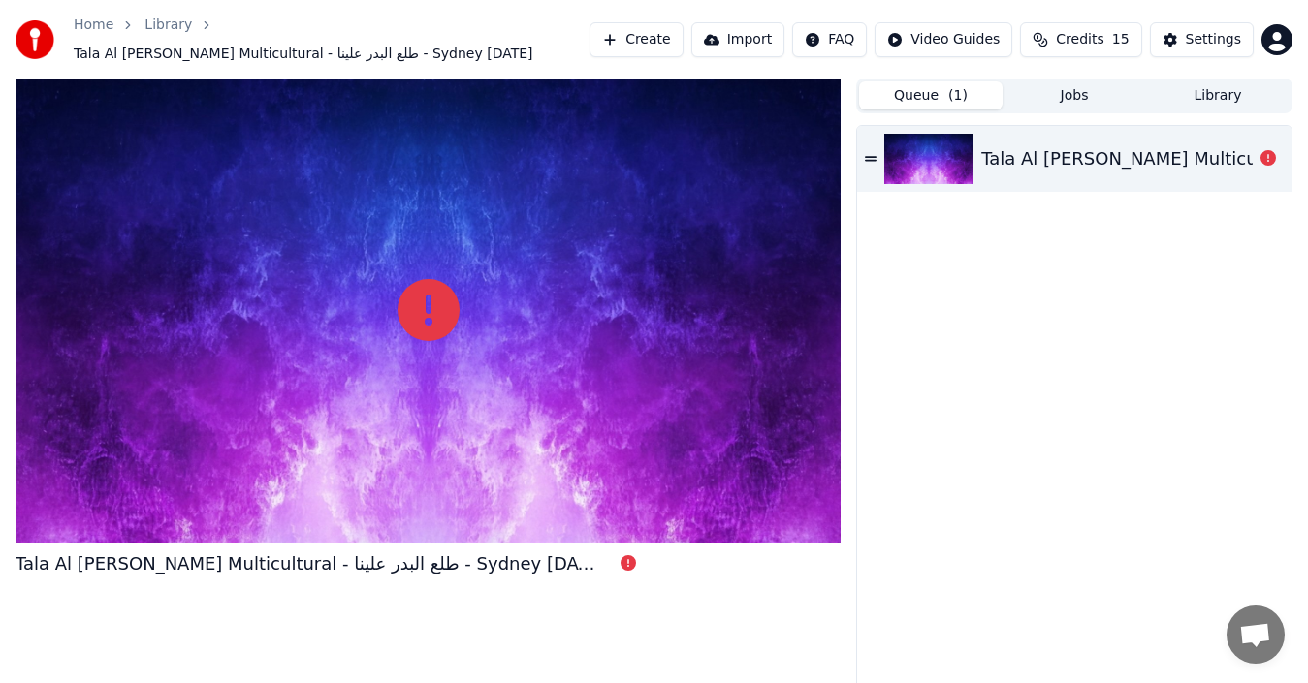
click at [1031, 163] on div "Tala Al [PERSON_NAME] Multicultural - طلع البدر علينا - Sydney [DATE]" at bounding box center [1276, 158] width 590 height 27
